Goal: Task Accomplishment & Management: Use online tool/utility

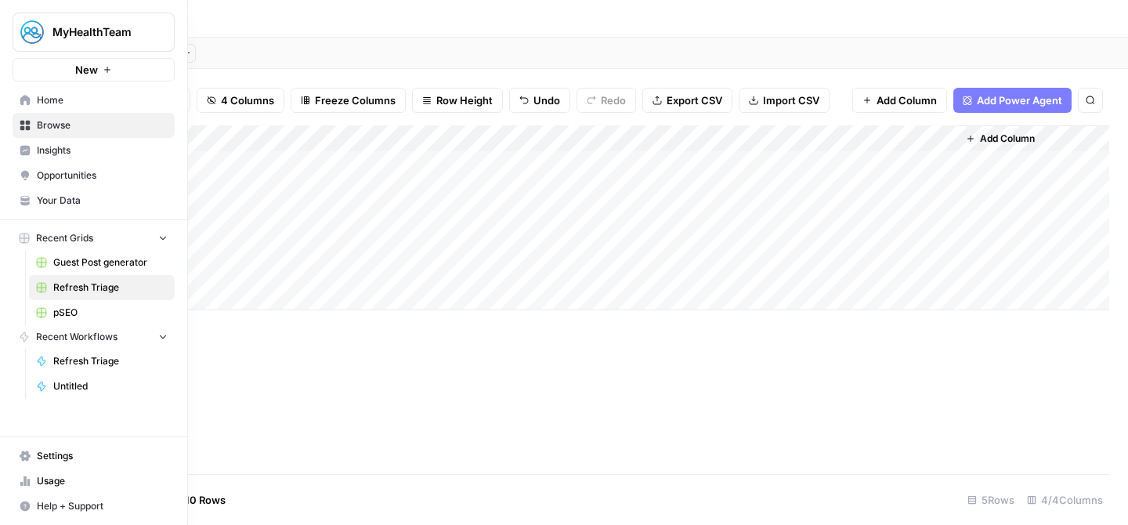
click at [85, 251] on link "Guest Post generator" at bounding box center [102, 262] width 146 height 25
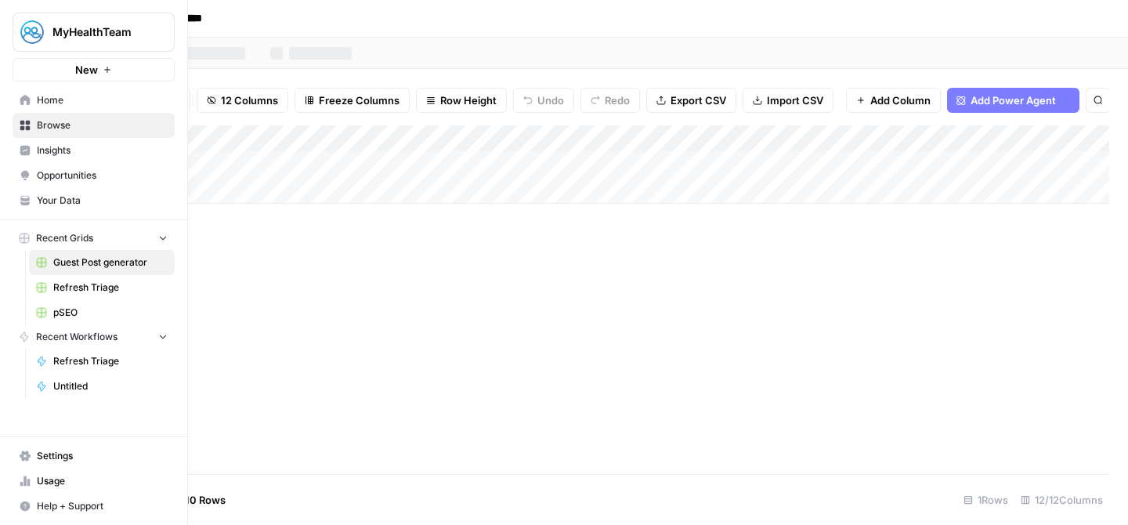
click at [66, 306] on span "pSEO" at bounding box center [110, 312] width 114 height 14
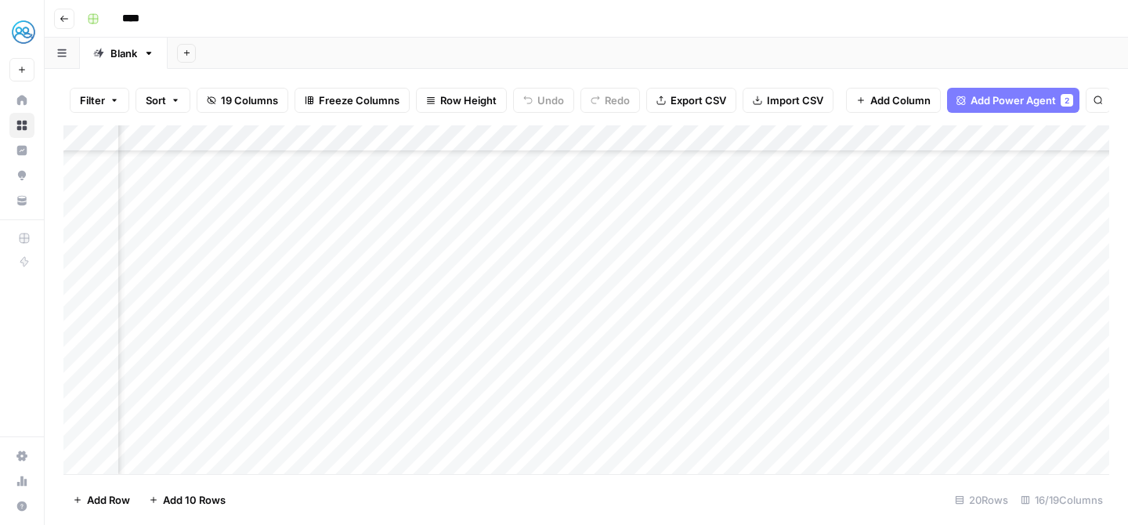
scroll to position [230, 1674]
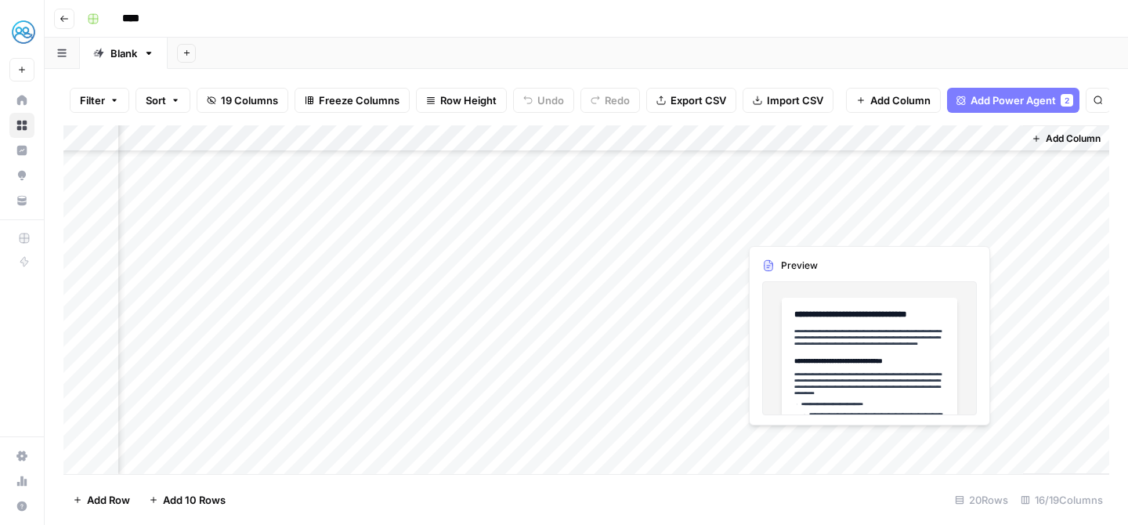
click at [780, 227] on div "Add Column" at bounding box center [586, 299] width 1046 height 349
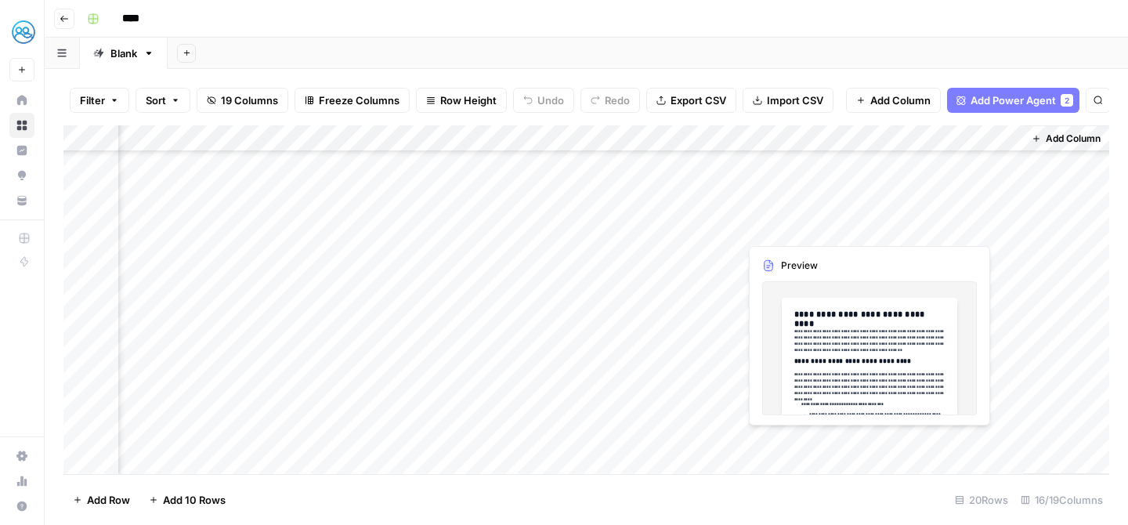
click at [830, 329] on div "Add Column" at bounding box center [586, 299] width 1046 height 349
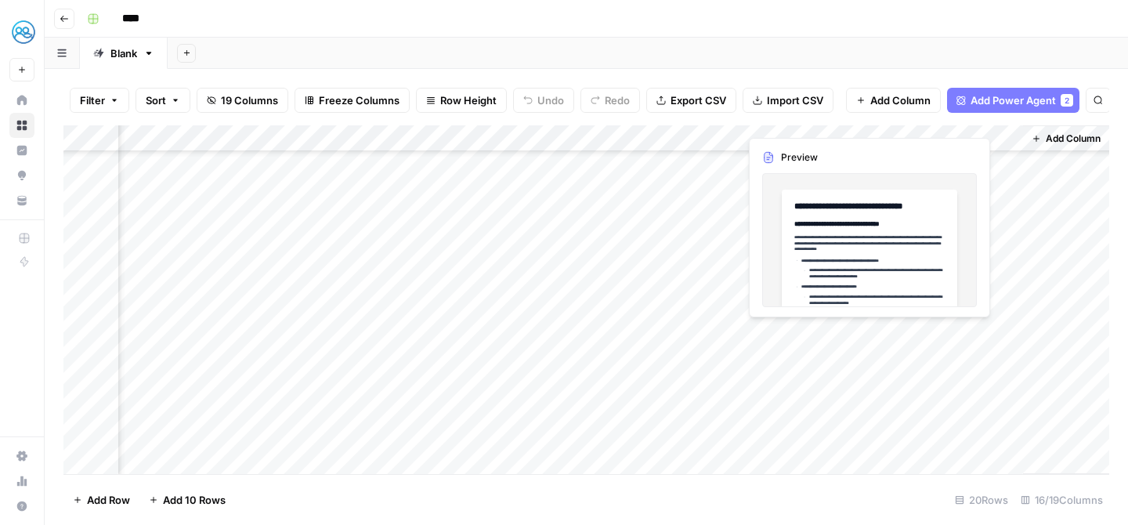
click at [823, 328] on div "Add Column" at bounding box center [586, 299] width 1046 height 349
click at [823, 328] on div at bounding box center [810, 334] width 143 height 29
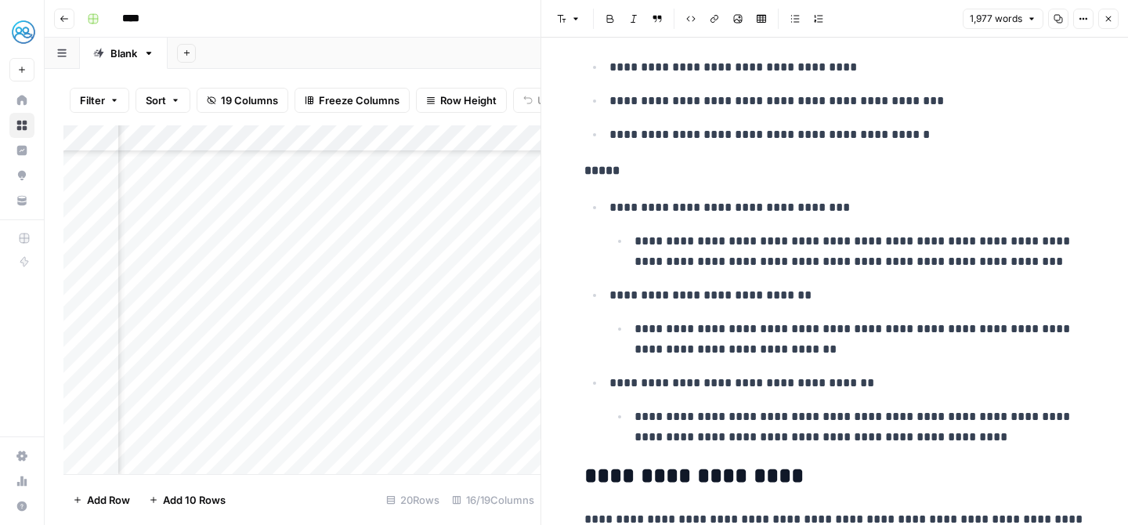
scroll to position [1302, 0]
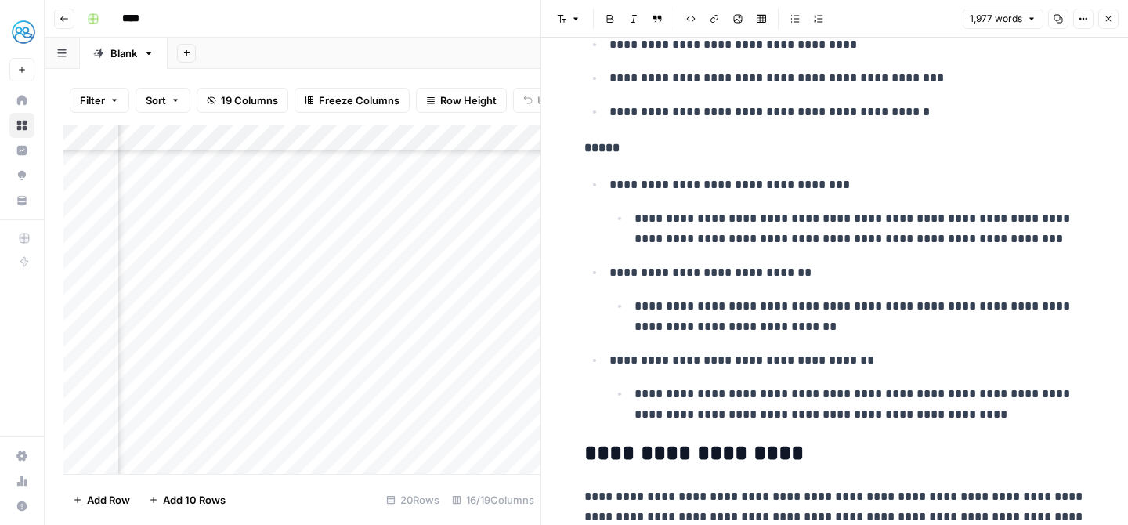
click at [1116, 23] on button "Close" at bounding box center [1108, 19] width 20 height 20
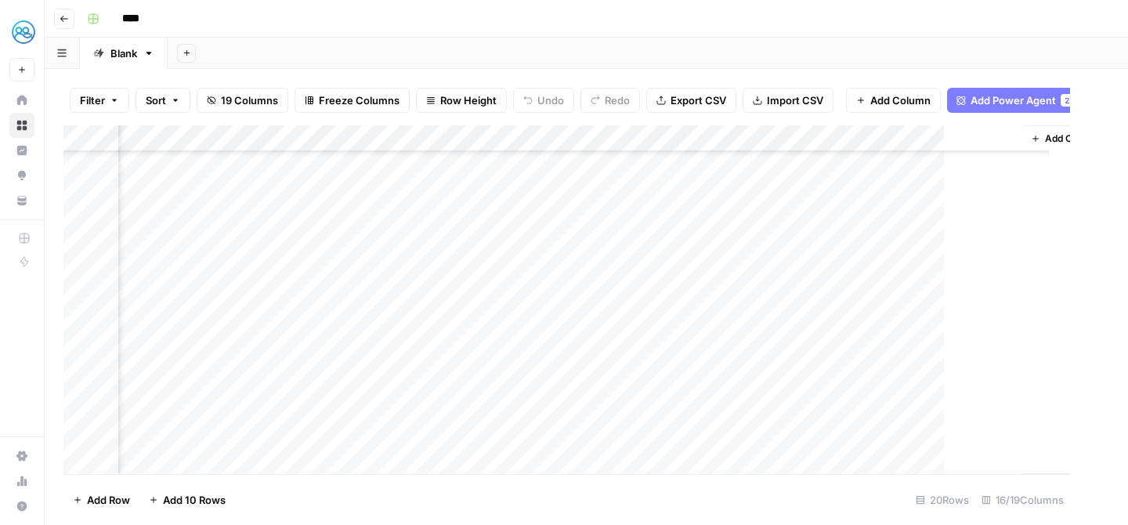
scroll to position [230, 1655]
click at [946, 328] on div "Add Column" at bounding box center [586, 299] width 1046 height 349
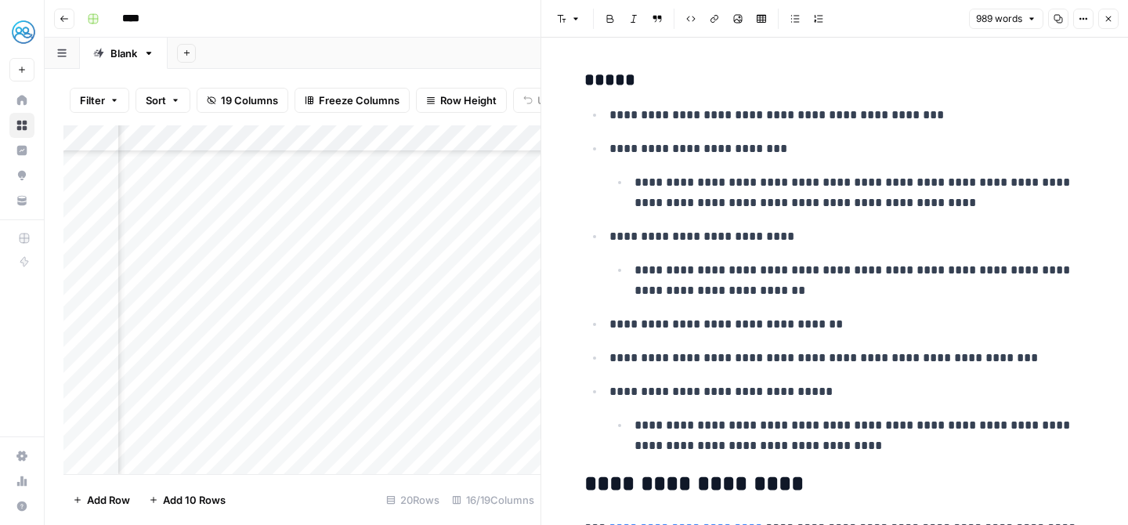
scroll to position [1380, 0]
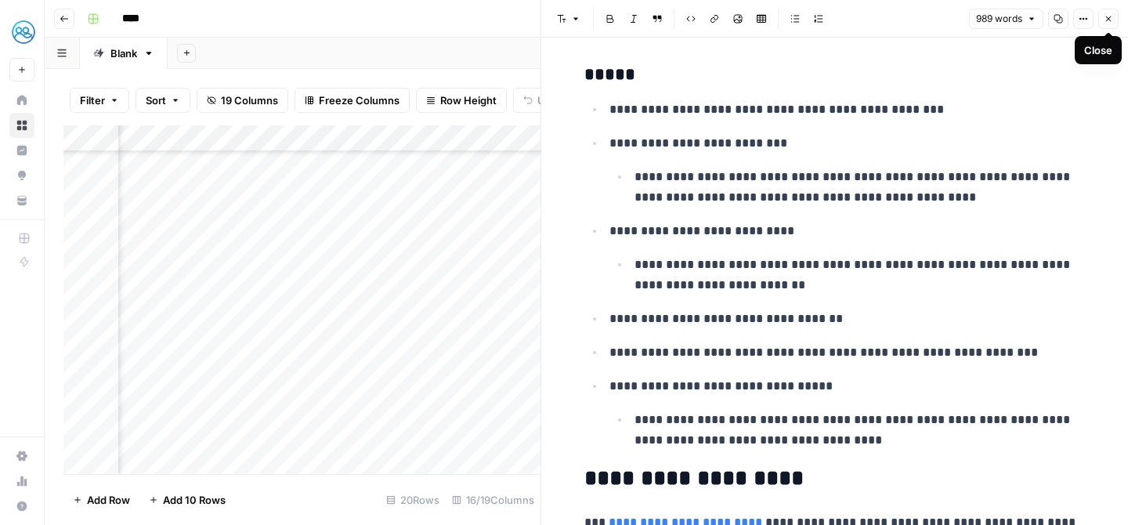
click at [1109, 20] on icon "button" at bounding box center [1108, 18] width 5 height 5
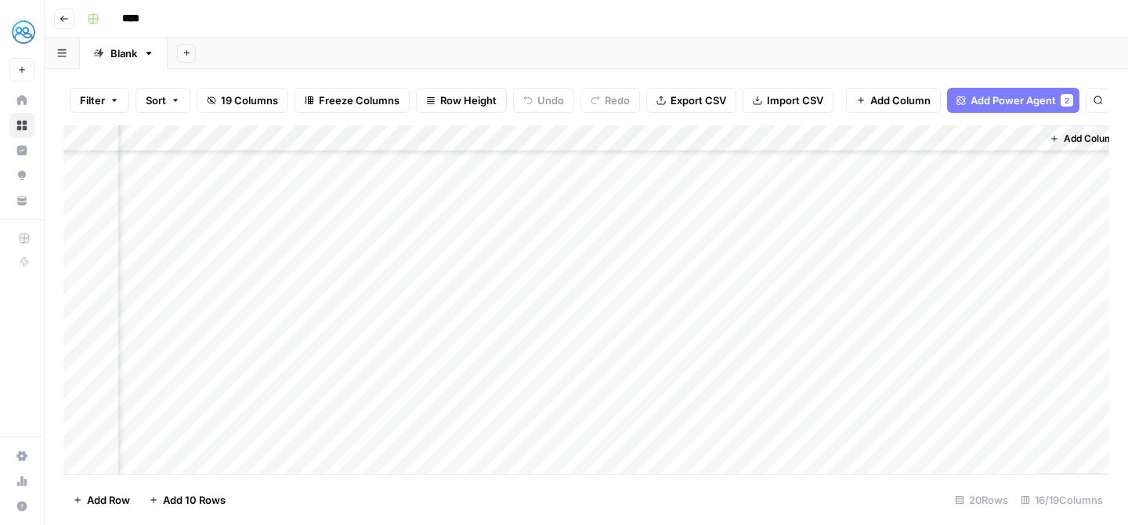
scroll to position [143, 1655]
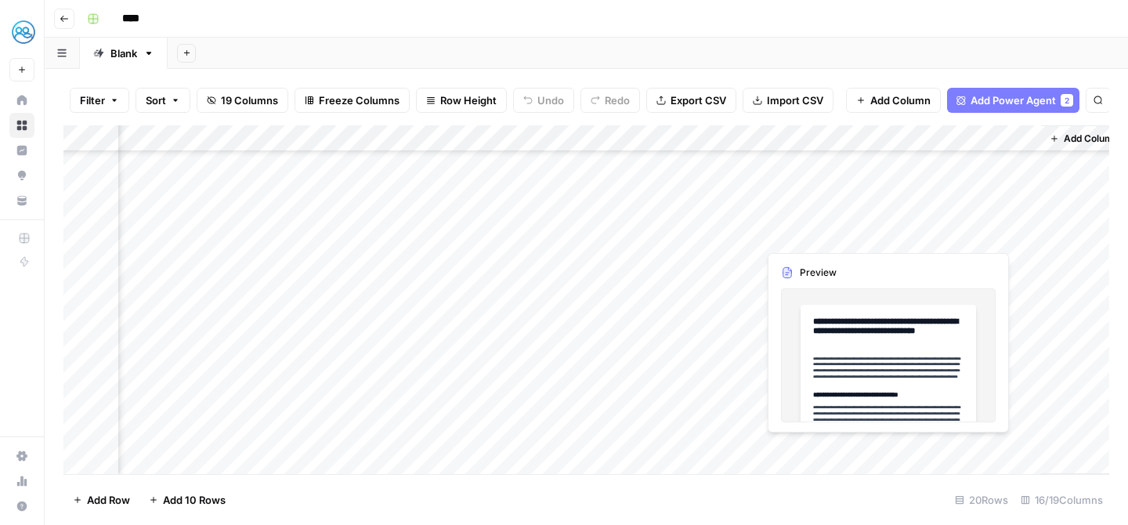
click at [811, 236] on div "Add Column" at bounding box center [586, 299] width 1046 height 349
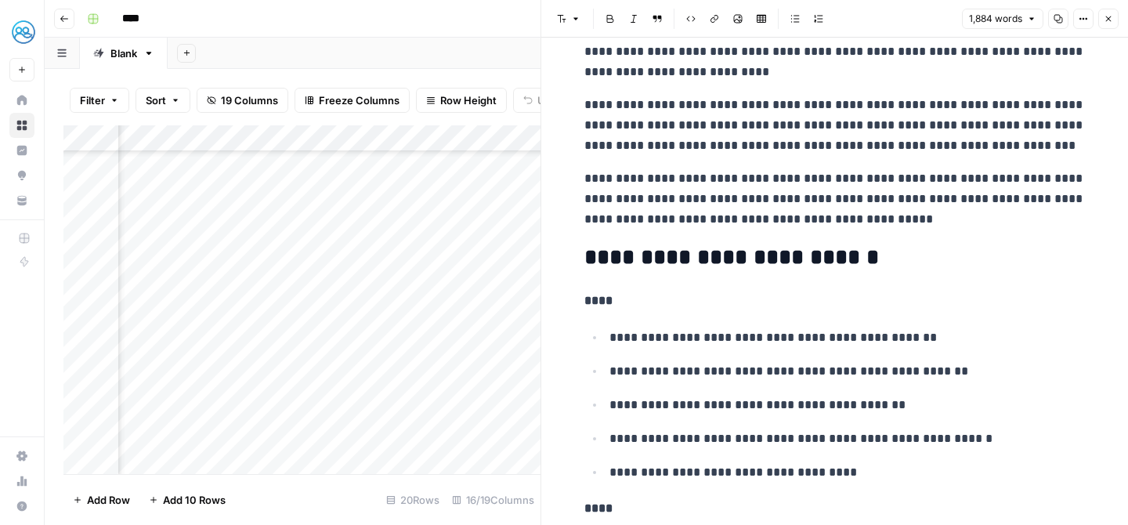
scroll to position [795, 0]
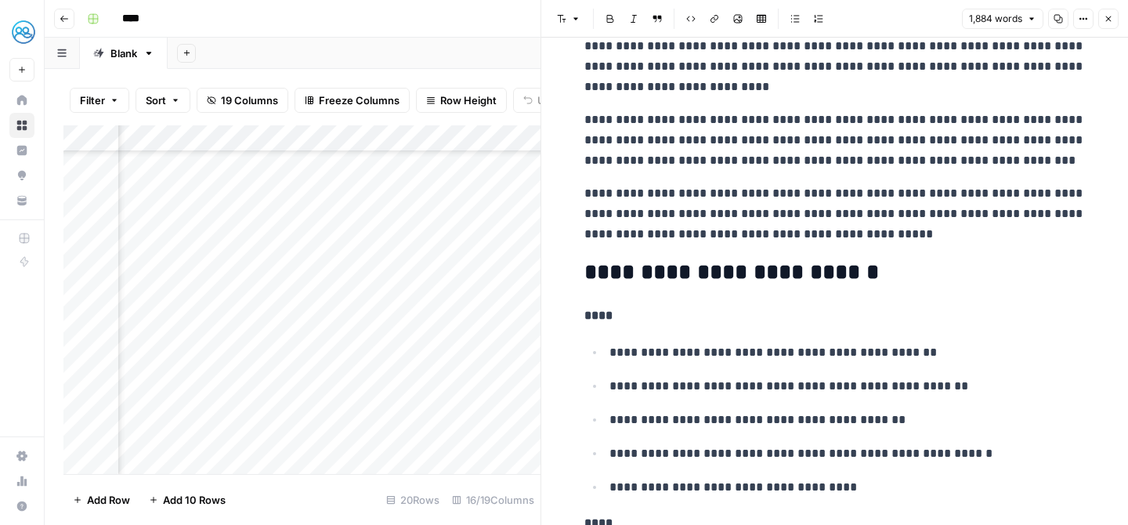
click at [500, 248] on div "Add Column" at bounding box center [301, 299] width 477 height 349
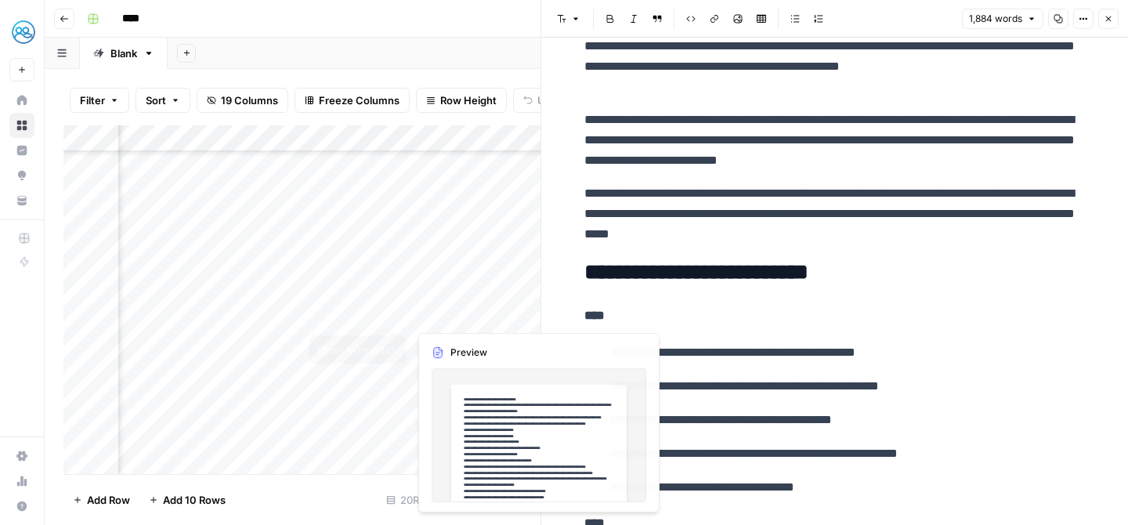
click at [357, 327] on div "Add Column" at bounding box center [301, 299] width 477 height 349
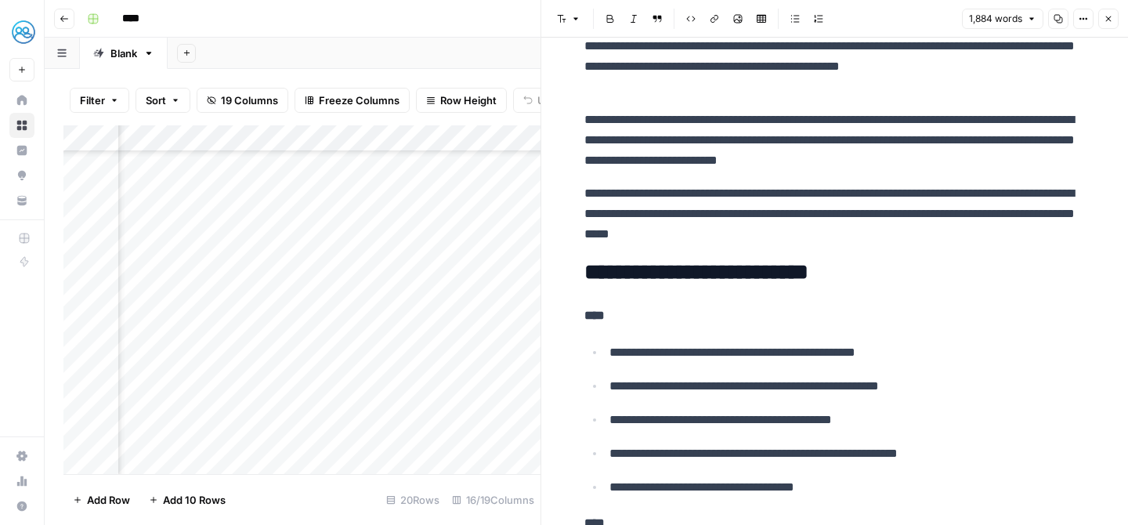
click at [1115, 21] on button "Close" at bounding box center [1108, 19] width 20 height 20
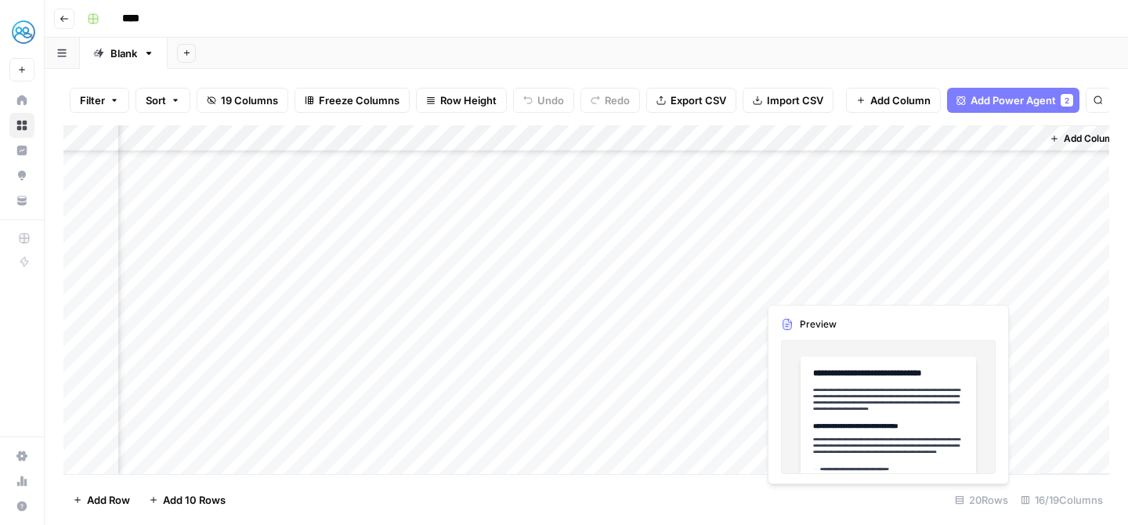
scroll to position [236, 1655]
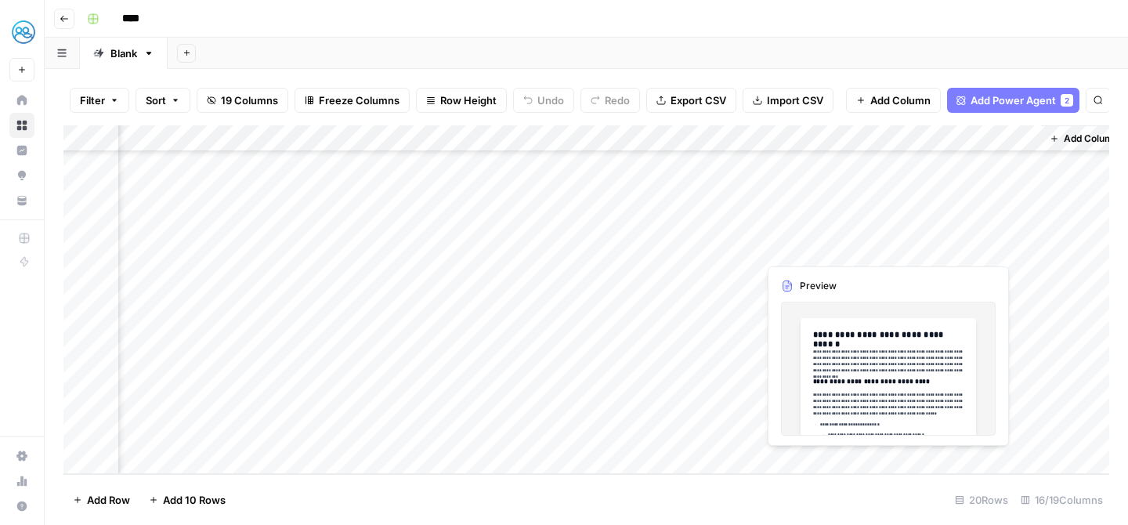
click at [786, 249] on div "Add Column" at bounding box center [586, 299] width 1046 height 349
